Goal: Task Accomplishment & Management: Complete application form

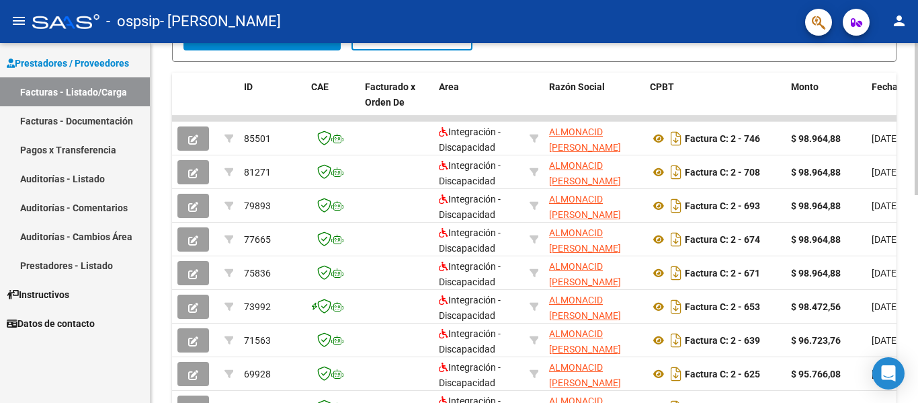
scroll to position [349, 0]
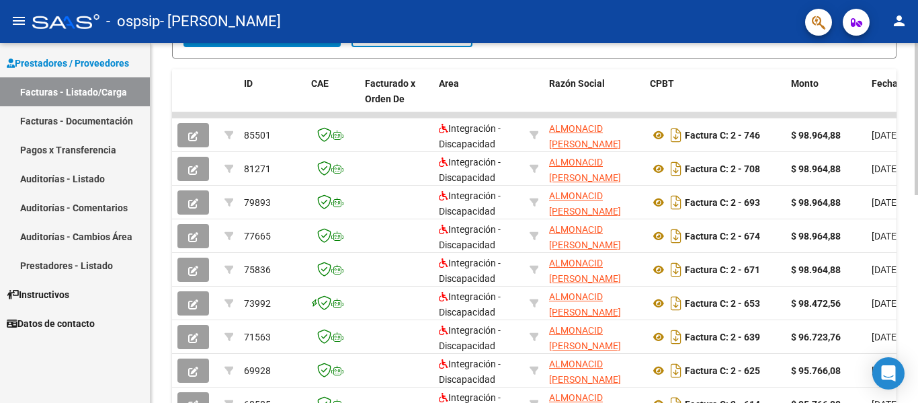
click at [909, 255] on div "Video tutorial PRESTADORES -> Listado de CPBTs Emitidos por Prestadores / Prove…" at bounding box center [536, 115] width 771 height 842
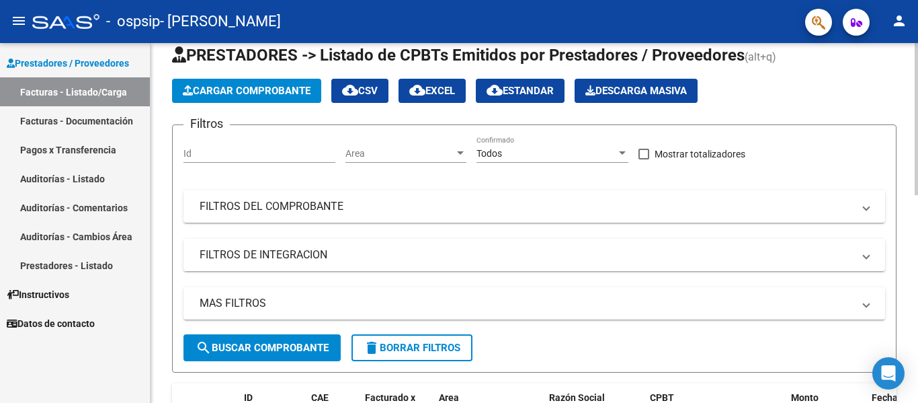
scroll to position [24, 0]
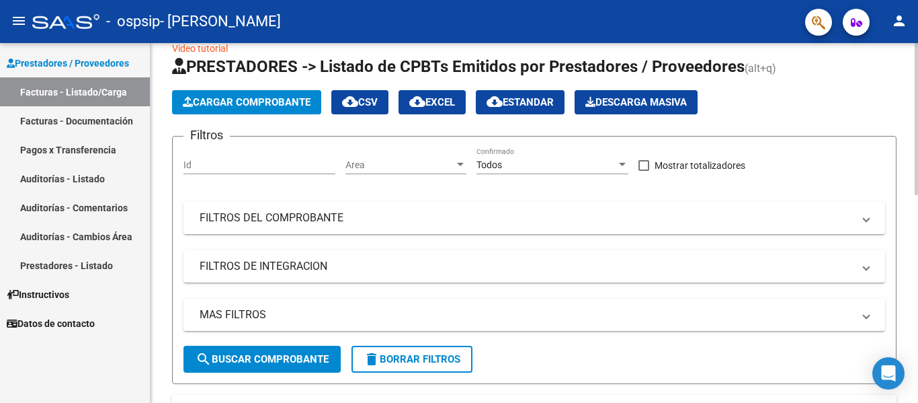
click at [918, 62] on div at bounding box center [916, 129] width 3 height 152
click at [229, 104] on span "Cargar Comprobante" at bounding box center [247, 102] width 128 height 12
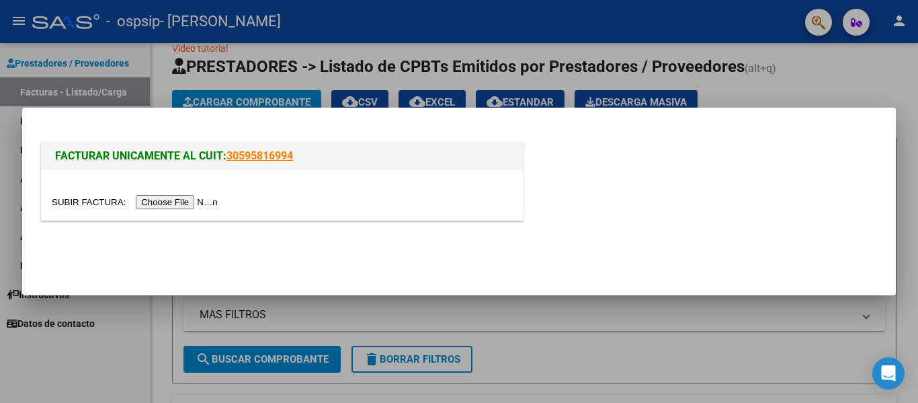
click at [212, 202] on input "file" at bounding box center [137, 202] width 170 height 14
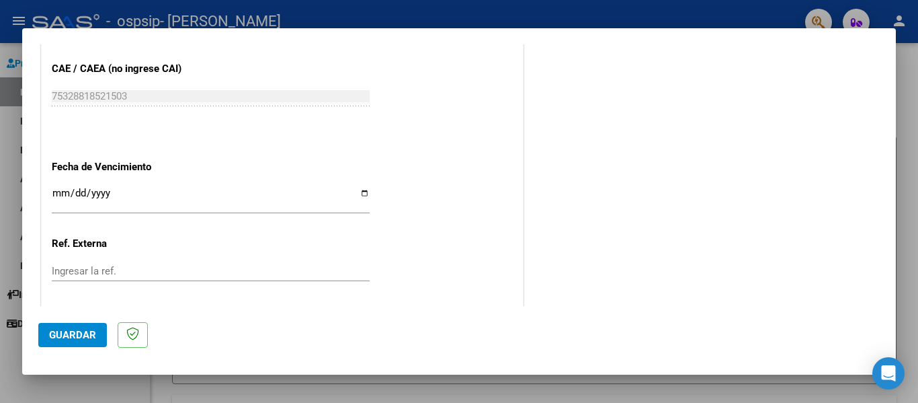
scroll to position [830, 0]
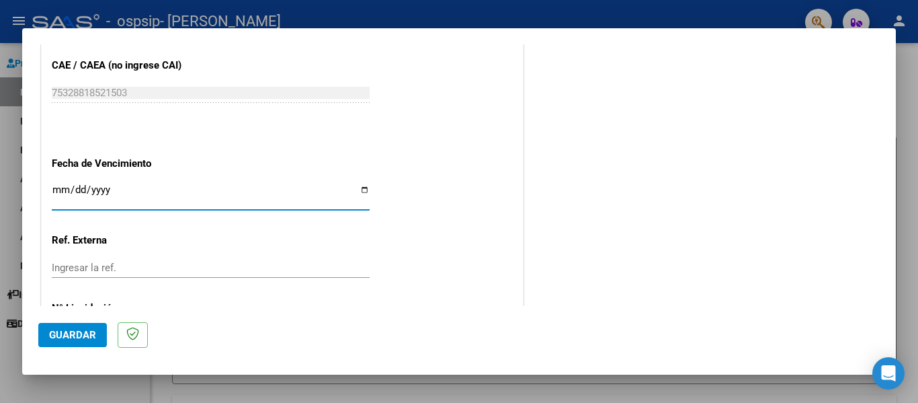
click at [358, 190] on input "Ingresar la fecha" at bounding box center [211, 195] width 318 height 22
type input "[DATE]"
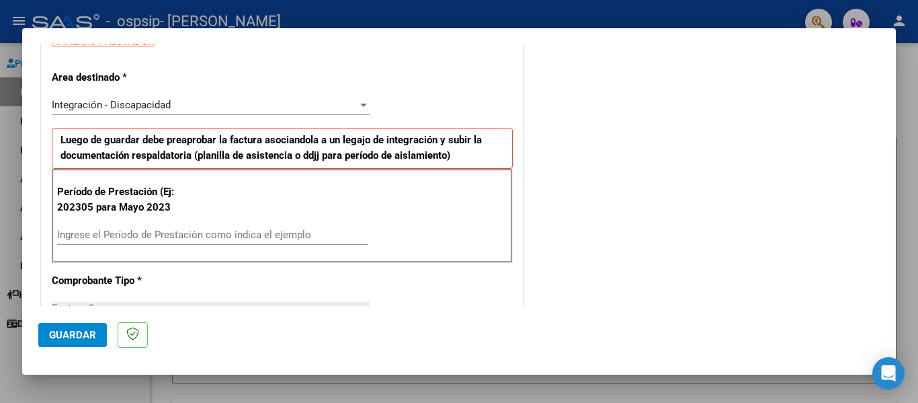
scroll to position [292, 0]
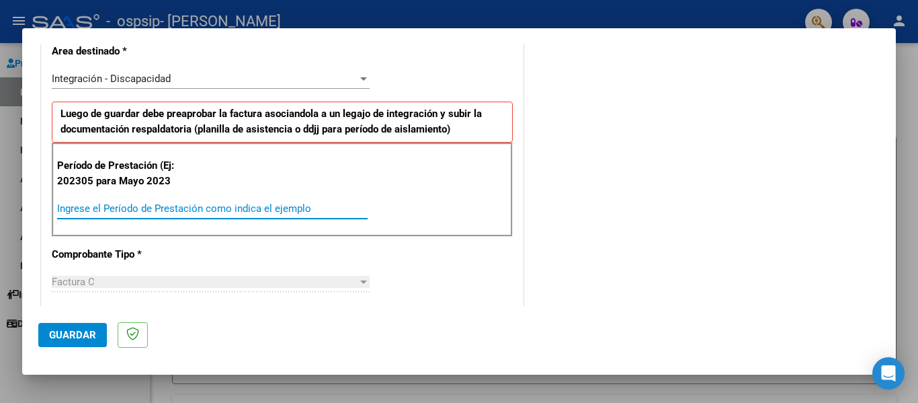
click at [236, 204] on input "Ingrese el Período de Prestación como indica el ejemplo" at bounding box center [212, 208] width 311 height 12
type input "202507"
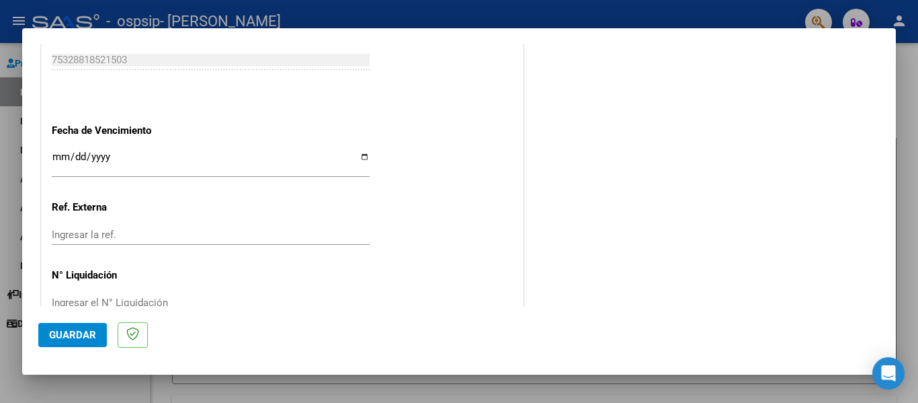
scroll to position [896, 0]
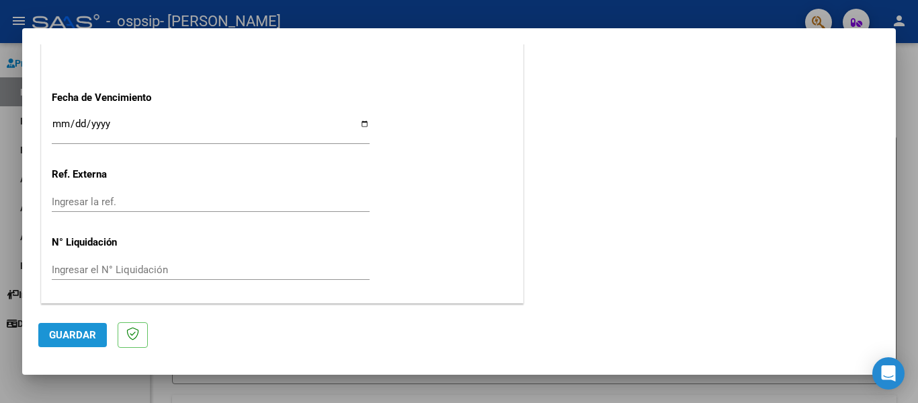
click at [89, 335] on span "Guardar" at bounding box center [72, 335] width 47 height 12
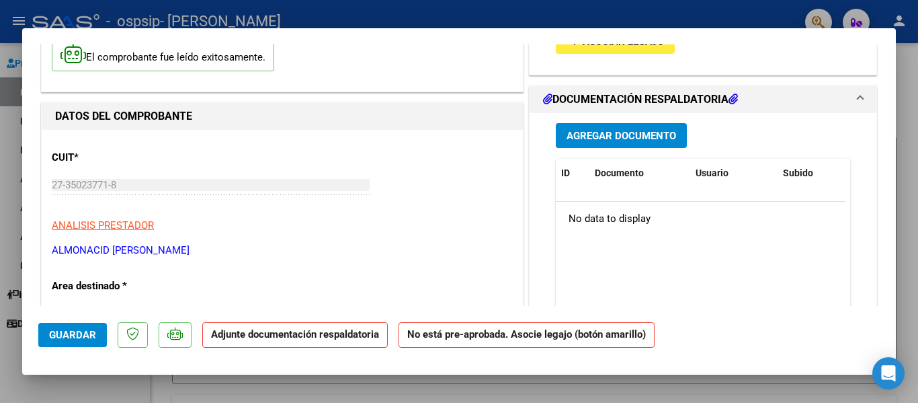
scroll to position [112, 0]
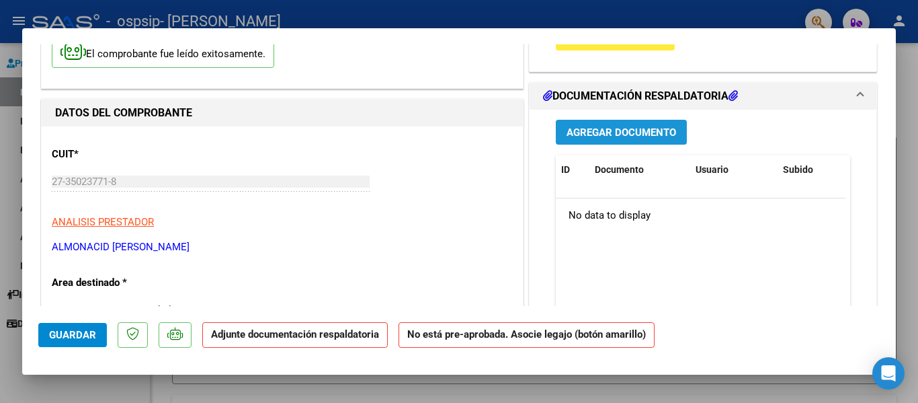
click at [613, 133] on span "Agregar Documento" at bounding box center [622, 132] width 110 height 12
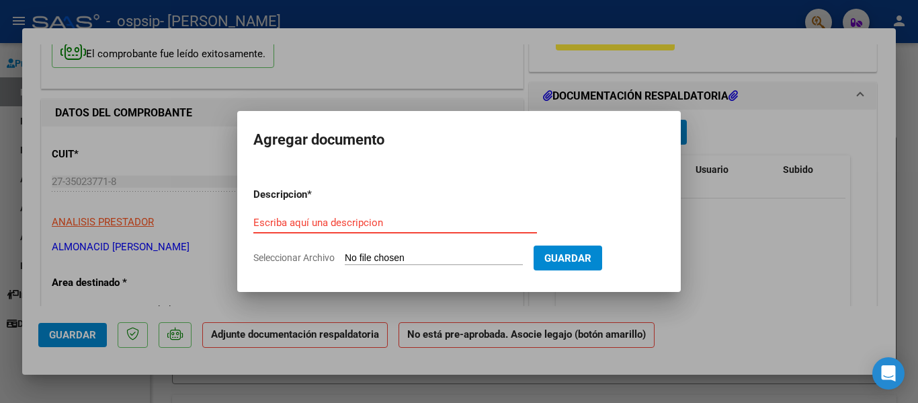
click at [348, 220] on input "Escriba aquí una descripcion" at bounding box center [395, 223] width 284 height 12
click at [397, 255] on input "Seleccionar Archivo" at bounding box center [434, 258] width 178 height 13
type input "C:\fakepath\Asistencia. Rosel. [DATE].pdf"
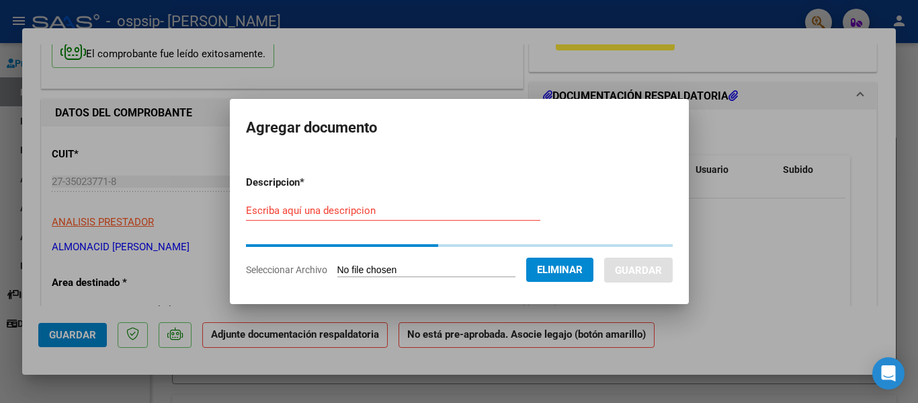
click at [319, 213] on input "Escriba aquí una descripcion" at bounding box center [393, 210] width 294 height 12
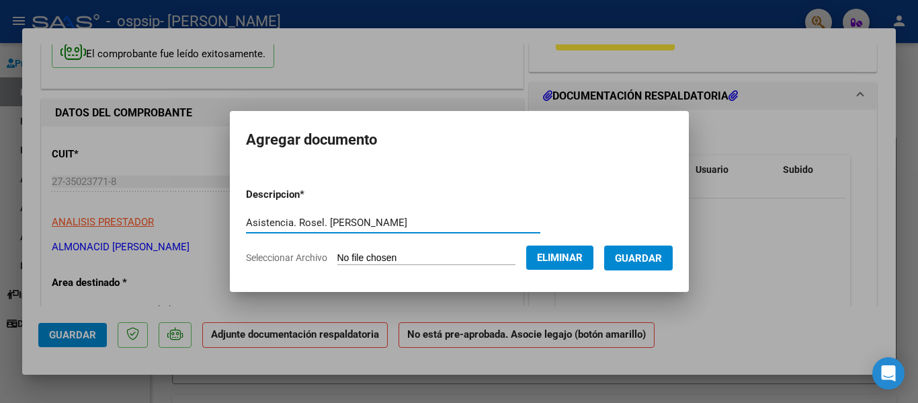
type input "Asistencia. Rosel. [PERSON_NAME]"
click at [643, 249] on button "Guardar" at bounding box center [638, 257] width 69 height 25
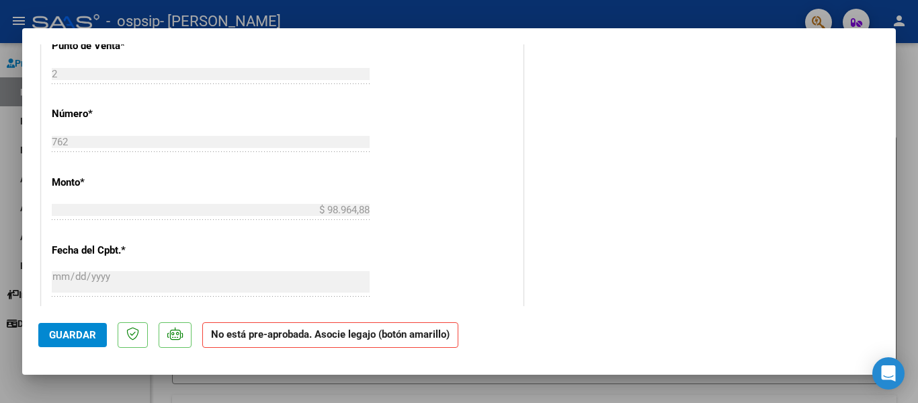
scroll to position [0, 0]
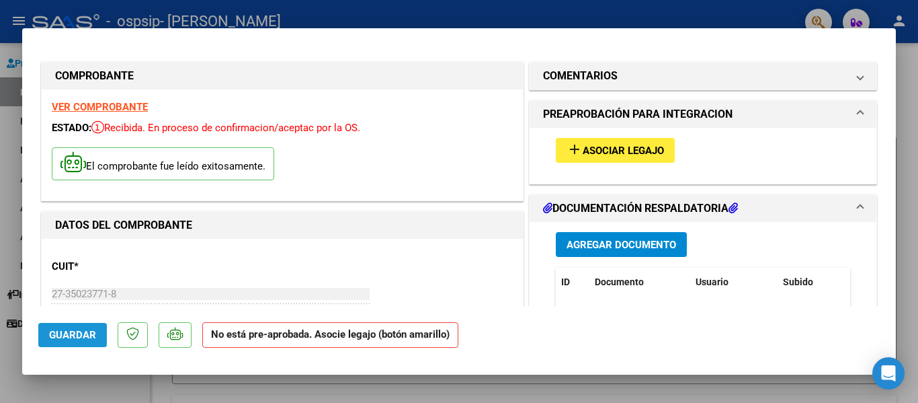
click at [69, 335] on span "Guardar" at bounding box center [72, 335] width 47 height 12
click at [524, 397] on div at bounding box center [459, 201] width 918 height 403
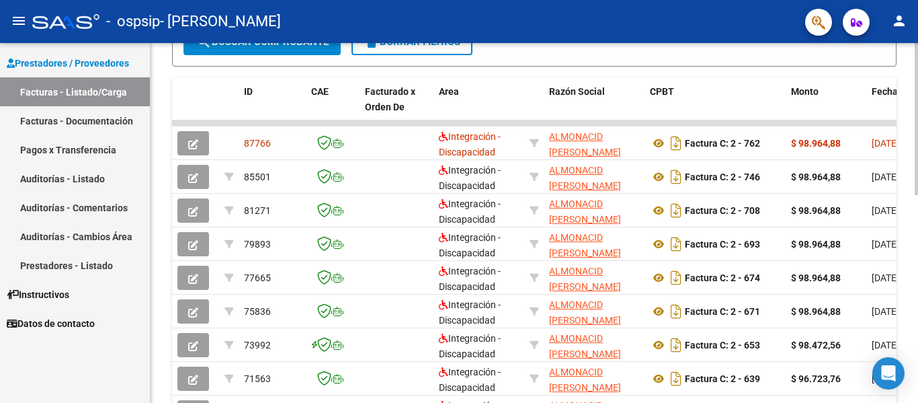
scroll to position [347, 0]
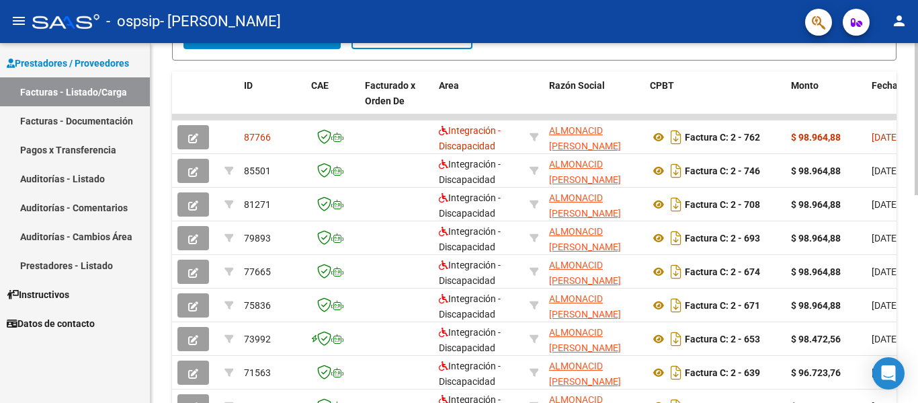
click at [916, 304] on div at bounding box center [916, 269] width 3 height 152
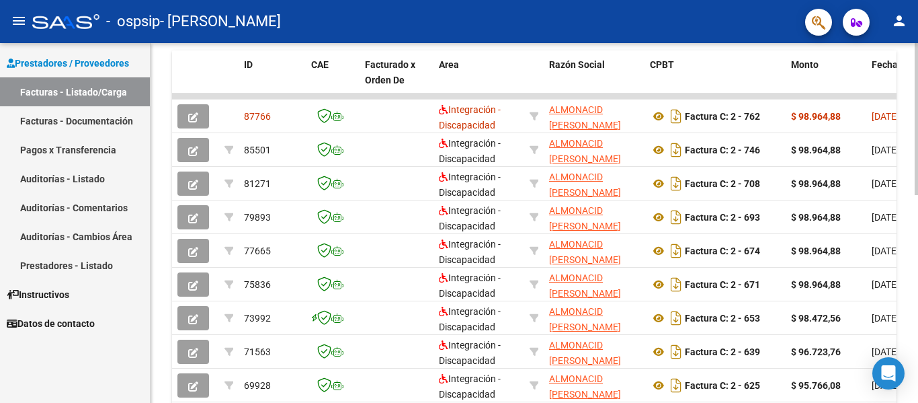
scroll to position [369, 0]
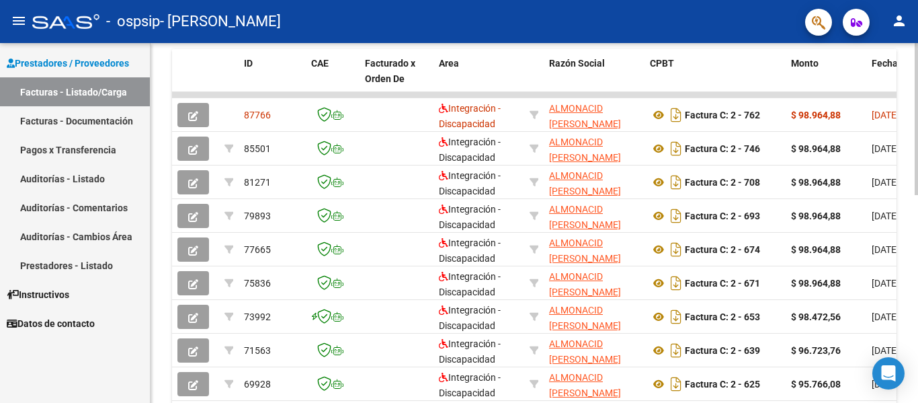
click at [917, 313] on div at bounding box center [916, 278] width 3 height 152
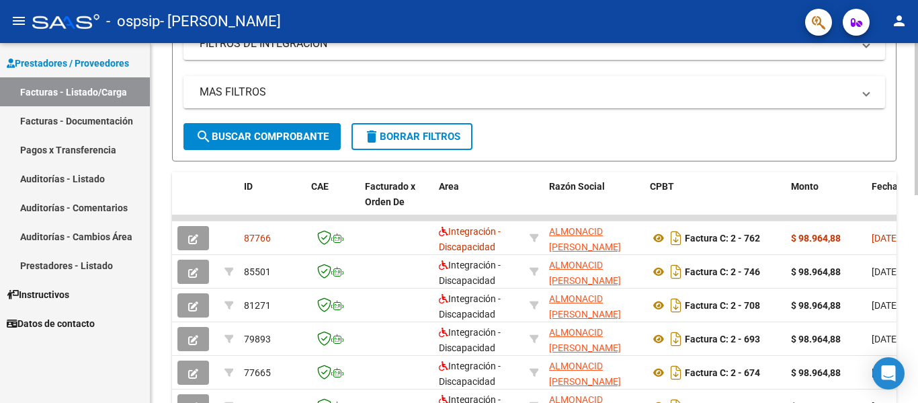
click at [914, 160] on div "Video tutorial PRESTADORES -> Listado de CPBTs Emitidos por Prestadores / Prove…" at bounding box center [536, 218] width 771 height 842
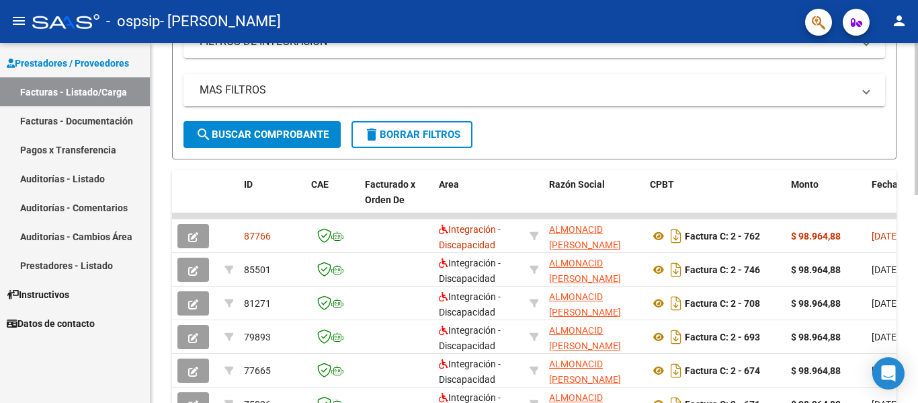
scroll to position [170, 0]
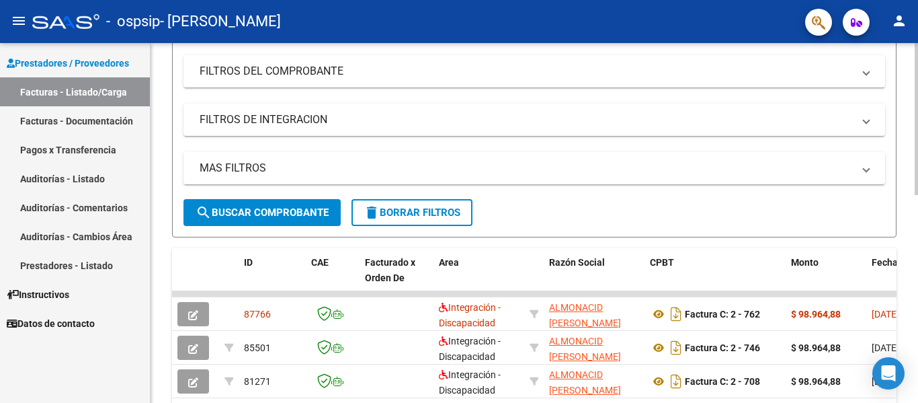
click at [918, 139] on div at bounding box center [916, 192] width 3 height 152
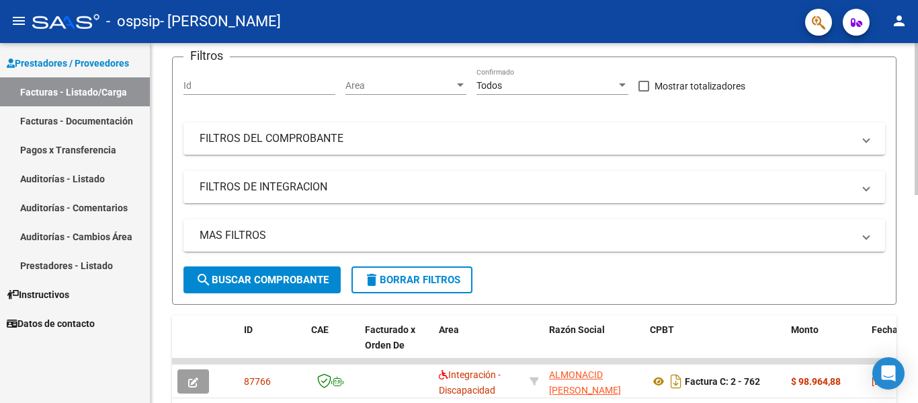
scroll to position [0, 0]
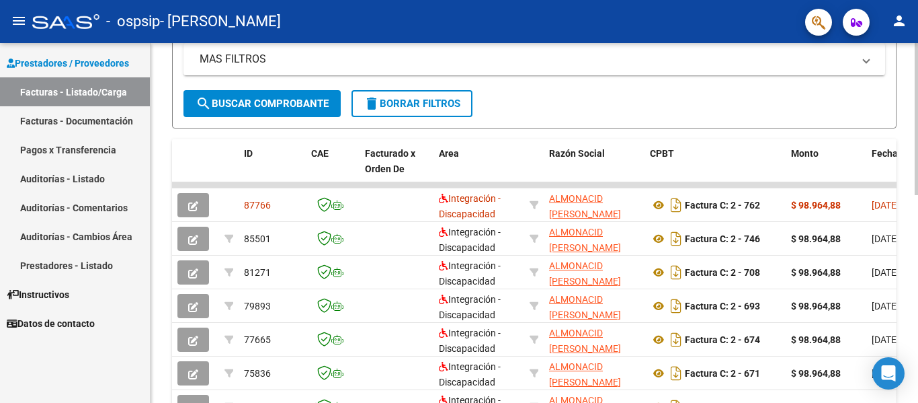
click at [918, 266] on div at bounding box center [916, 239] width 3 height 152
